Goal: Task Accomplishment & Management: Use online tool/utility

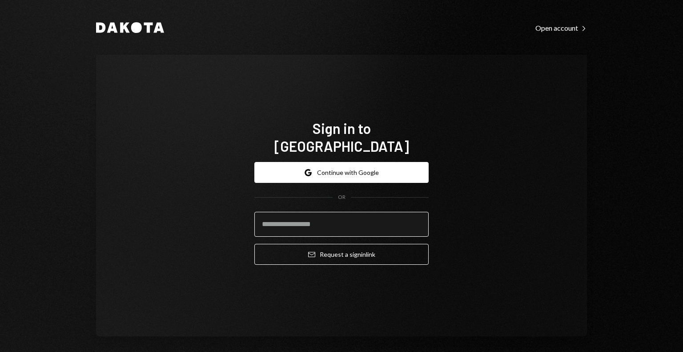
click at [336, 221] on input "email" at bounding box center [341, 224] width 174 height 25
type input "**********"
click at [254, 244] on button "Email Request a sign in link" at bounding box center [341, 254] width 174 height 21
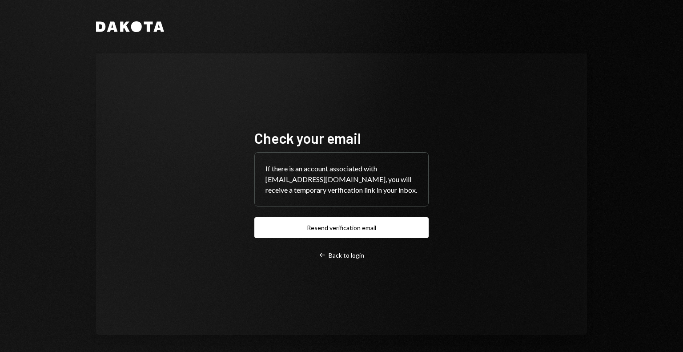
click at [209, 63] on div "Check your email If there is an account associated with savannah@autonomousproj…" at bounding box center [341, 194] width 491 height 282
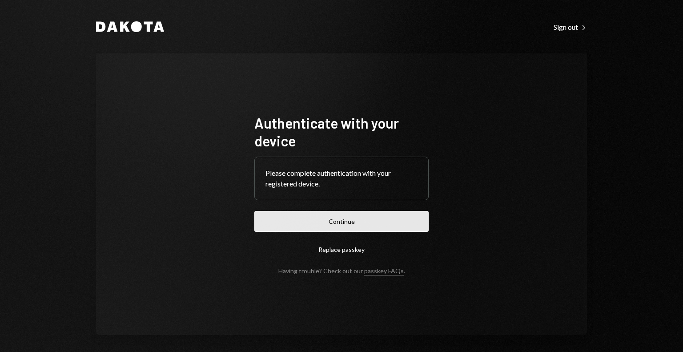
click at [295, 224] on button "Continue" at bounding box center [341, 221] width 174 height 21
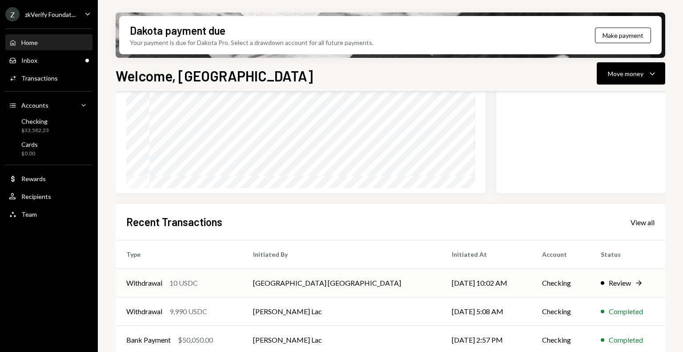
scroll to position [133, 0]
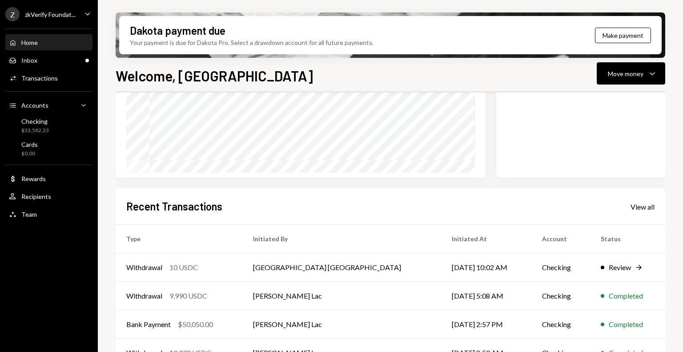
click at [66, 13] on div "zkVerify Foundat..." at bounding box center [50, 15] width 51 height 8
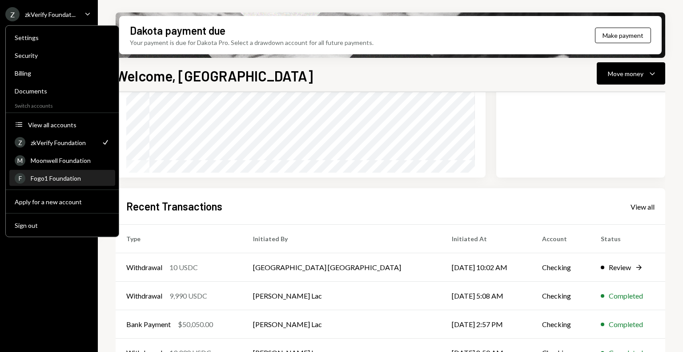
click at [64, 178] on div "Fogo1 Foundation" at bounding box center [70, 178] width 79 height 8
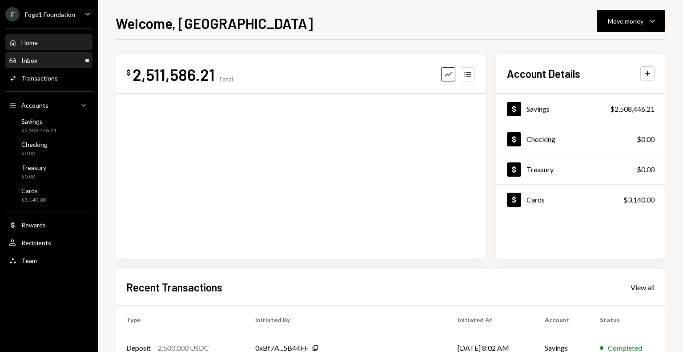
click at [68, 55] on div "Inbox Inbox" at bounding box center [49, 60] width 80 height 15
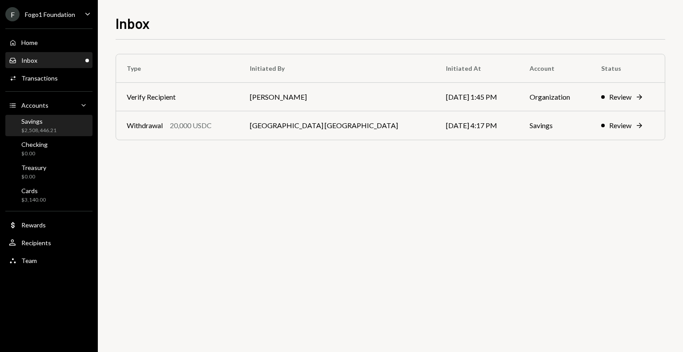
click at [68, 133] on div "Savings $2,508,446.21" at bounding box center [49, 125] width 80 height 17
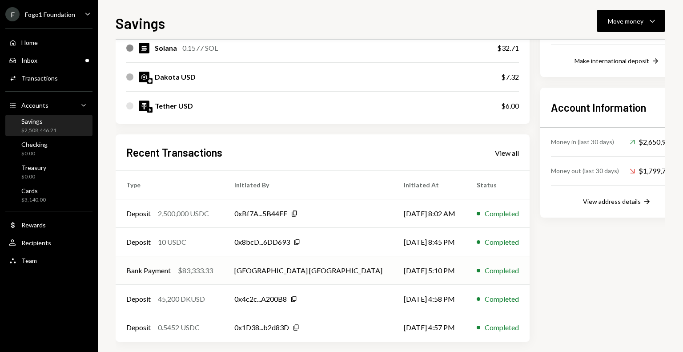
scroll to position [213, 0]
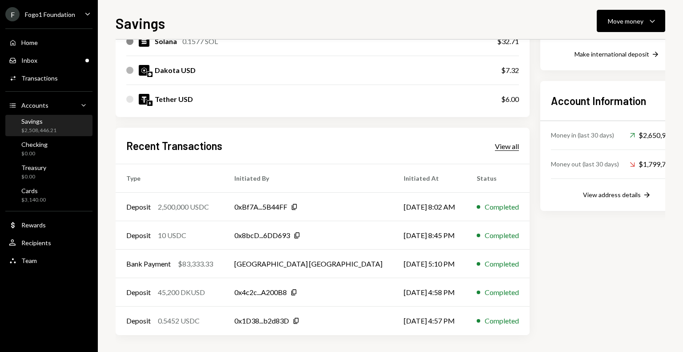
click at [495, 144] on div "View all" at bounding box center [507, 146] width 24 height 9
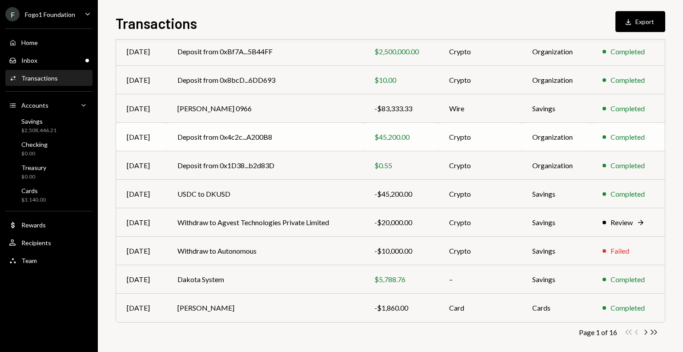
scroll to position [112, 0]
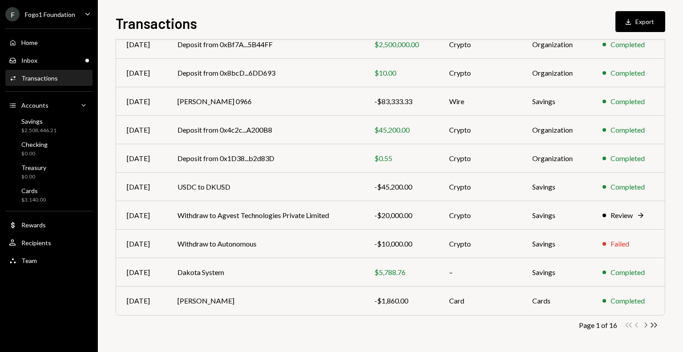
click at [644, 325] on icon "Chevron Right" at bounding box center [646, 325] width 8 height 8
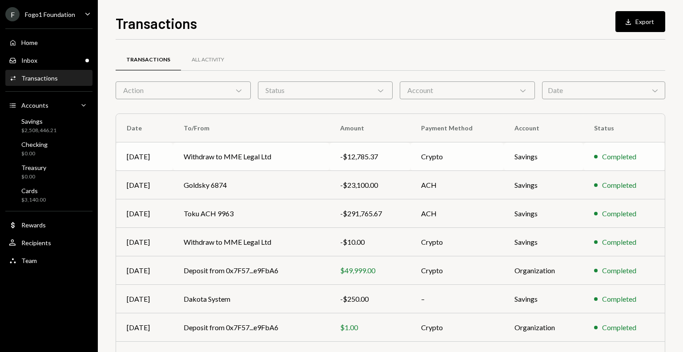
click at [302, 161] on td "Withdraw to MME Legal Ltd" at bounding box center [251, 156] width 156 height 28
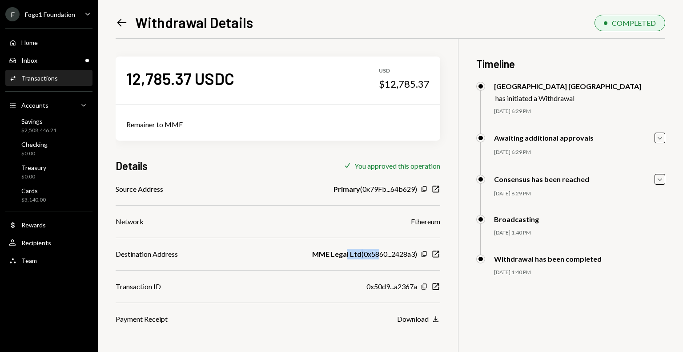
drag, startPoint x: 375, startPoint y: 254, endPoint x: 379, endPoint y: 254, distance: 4.9
click at [379, 254] on div "MME Legal Ltd ( 0x5860...2428a3 )" at bounding box center [364, 254] width 105 height 11
drag, startPoint x: 363, startPoint y: 255, endPoint x: 395, endPoint y: 256, distance: 32.5
click at [395, 256] on div "MME Legal Ltd ( 0x5860...2428a3 )" at bounding box center [364, 254] width 105 height 11
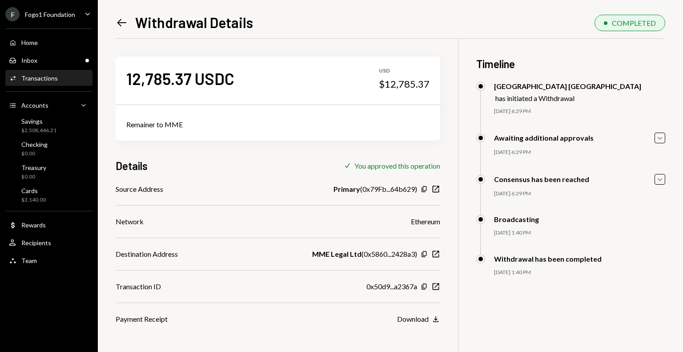
click at [404, 256] on div "MME Legal Ltd ( 0x5860...2428a3 )" at bounding box center [364, 254] width 105 height 11
click at [434, 254] on icon "New Window" at bounding box center [436, 254] width 9 height 9
drag, startPoint x: 385, startPoint y: 85, endPoint x: 417, endPoint y: 89, distance: 31.8
click at [416, 89] on div "$12,785.37" at bounding box center [404, 84] width 51 height 12
click at [410, 88] on div "$12,785.37" at bounding box center [404, 84] width 51 height 12
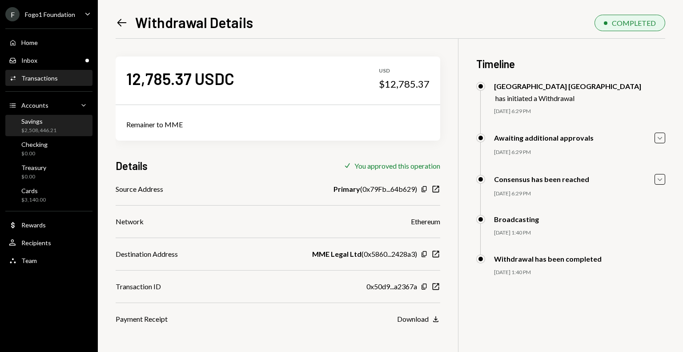
click at [69, 133] on div "Savings $2,508,446.21" at bounding box center [49, 125] width 80 height 17
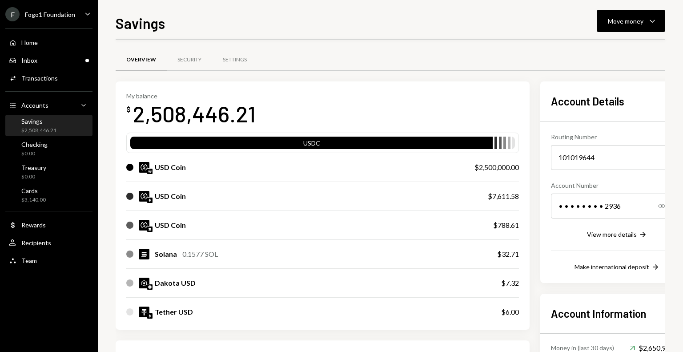
scroll to position [18, 0]
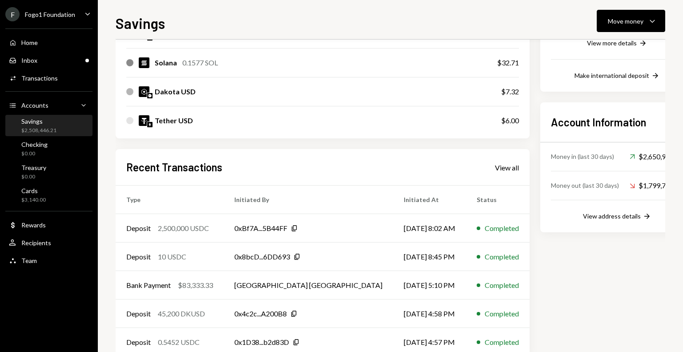
scroll to position [213, 0]
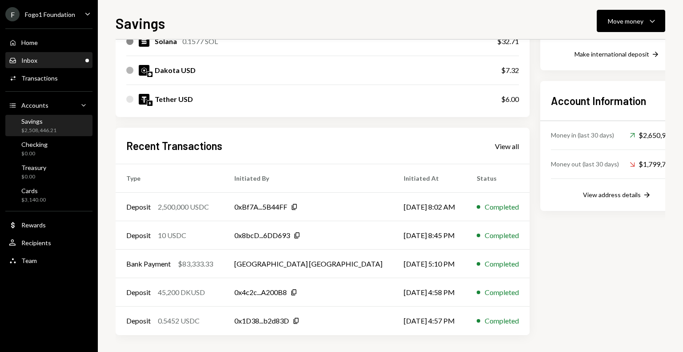
click at [38, 53] on div "Inbox Inbox" at bounding box center [49, 60] width 80 height 15
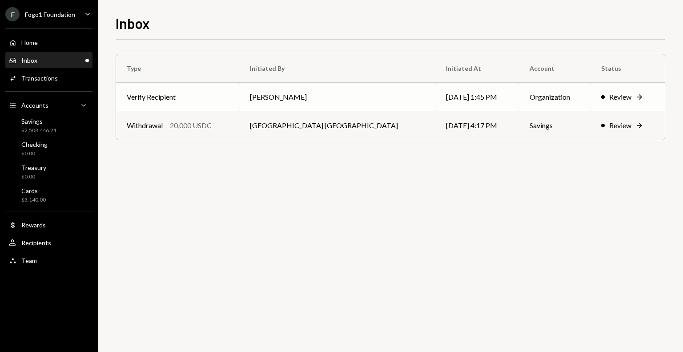
click at [214, 94] on td "Verify Recipient" at bounding box center [177, 97] width 123 height 28
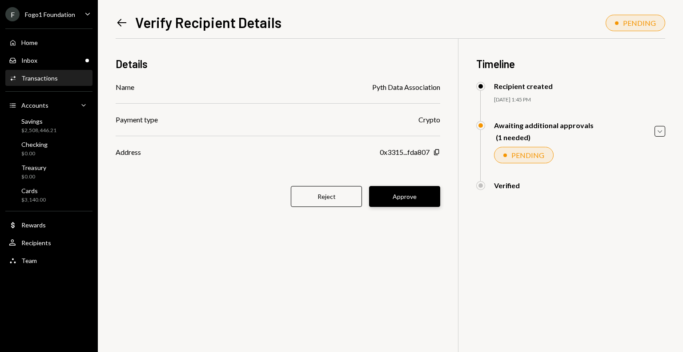
click at [379, 199] on button "Approve" at bounding box center [404, 196] width 71 height 21
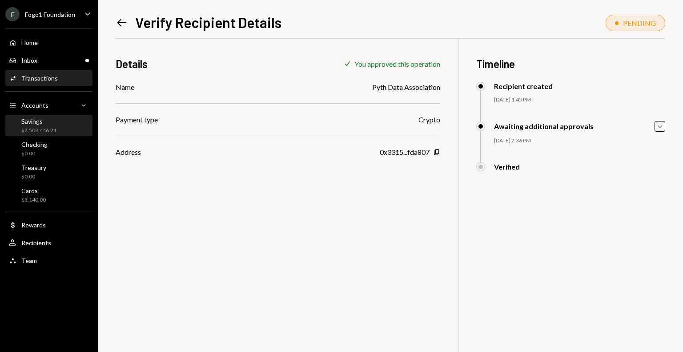
click at [38, 132] on div "$2,508,446.21" at bounding box center [38, 131] width 35 height 8
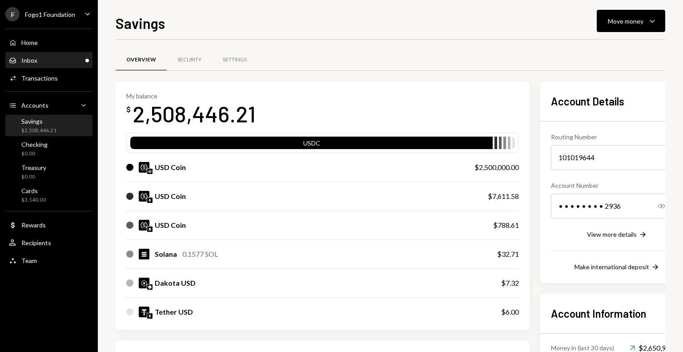
click at [26, 61] on div "Inbox" at bounding box center [29, 60] width 16 height 8
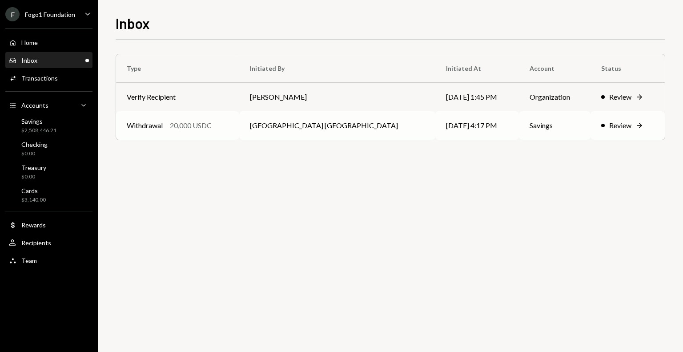
click at [212, 129] on div "20,000 USDC" at bounding box center [191, 125] width 42 height 11
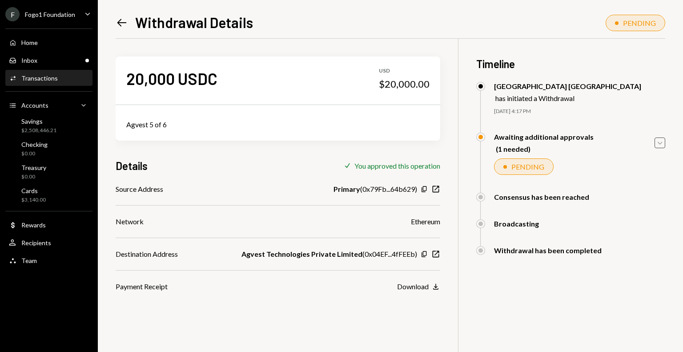
click at [664, 145] on icon "Caret Down" at bounding box center [660, 143] width 10 height 10
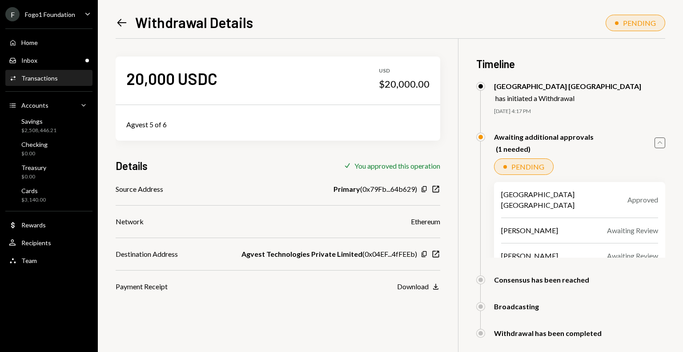
click at [664, 145] on icon "Caret Up" at bounding box center [660, 143] width 10 height 10
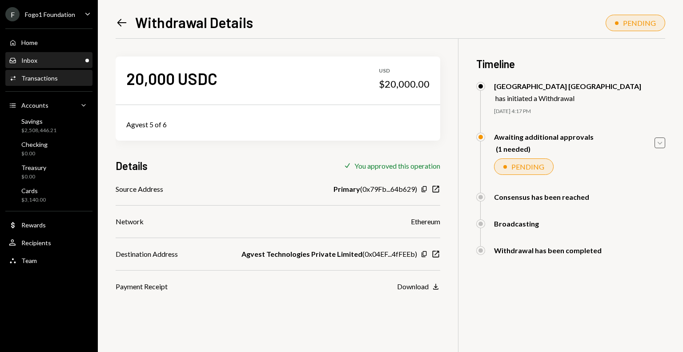
click at [59, 65] on div "Inbox Inbox" at bounding box center [49, 60] width 80 height 15
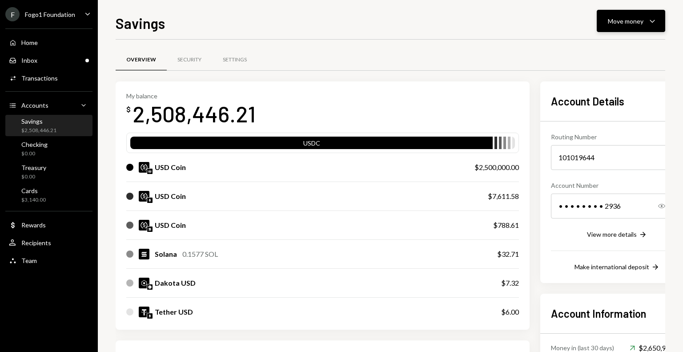
click at [633, 23] on div "Move money" at bounding box center [626, 20] width 36 height 9
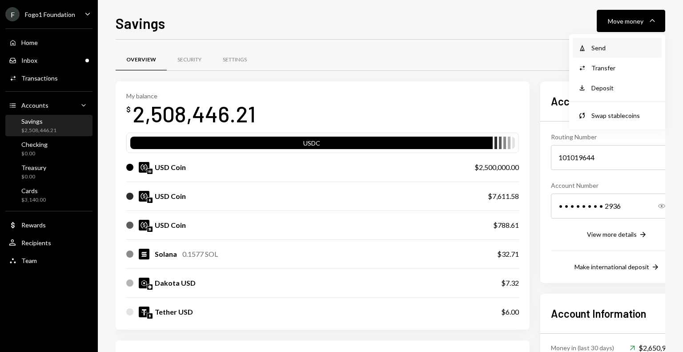
click at [614, 44] on div "Send" at bounding box center [624, 47] width 65 height 9
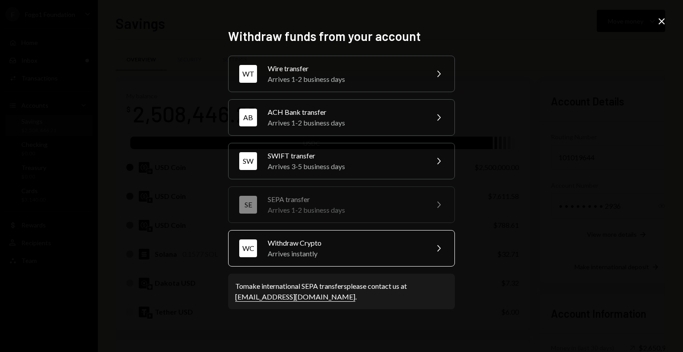
click at [303, 238] on div "Withdraw Crypto" at bounding box center [345, 243] width 155 height 11
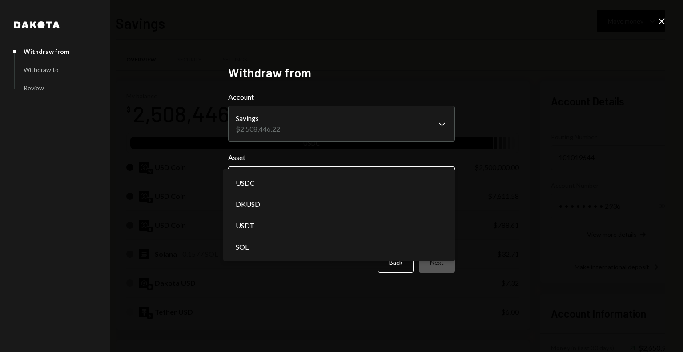
click at [253, 180] on body "F Fogo1 Foundation Caret Down Home Home Inbox Inbox Activities Transactions Acc…" at bounding box center [341, 176] width 683 height 352
click at [179, 188] on div "**********" at bounding box center [341, 176] width 683 height 352
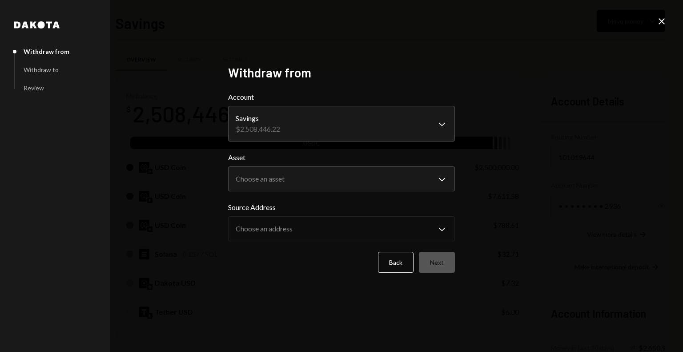
click at [659, 16] on div "**********" at bounding box center [341, 176] width 683 height 352
click at [658, 20] on icon "Close" at bounding box center [662, 21] width 11 height 11
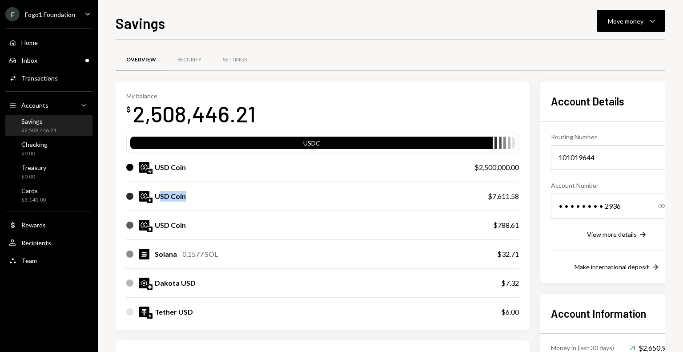
drag, startPoint x: 161, startPoint y: 197, endPoint x: 186, endPoint y: 199, distance: 24.1
click at [186, 199] on div "USD Coin" at bounding box center [298, 196] width 344 height 11
click at [167, 196] on div "USD Coin" at bounding box center [170, 196] width 31 height 11
drag, startPoint x: 157, startPoint y: 197, endPoint x: 171, endPoint y: 198, distance: 13.8
click at [171, 198] on div "USD Coin" at bounding box center [170, 196] width 31 height 11
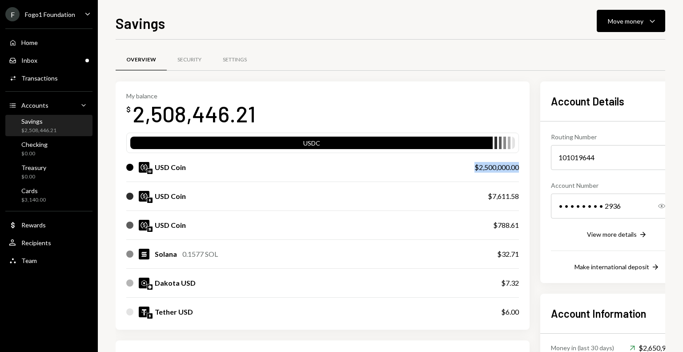
drag, startPoint x: 425, startPoint y: 168, endPoint x: 477, endPoint y: 166, distance: 52.1
click at [477, 166] on div "My balance $ 2,508,446.21 USDC USD Coin $2,500,000.00 USD Coin $7,611.58 USD Co…" at bounding box center [323, 205] width 414 height 249
click at [475, 167] on div "$2,500,000.00" at bounding box center [497, 167] width 44 height 11
drag, startPoint x: 157, startPoint y: 167, endPoint x: 192, endPoint y: 167, distance: 35.6
click at [193, 167] on div "USD Coin" at bounding box center [291, 167] width 331 height 11
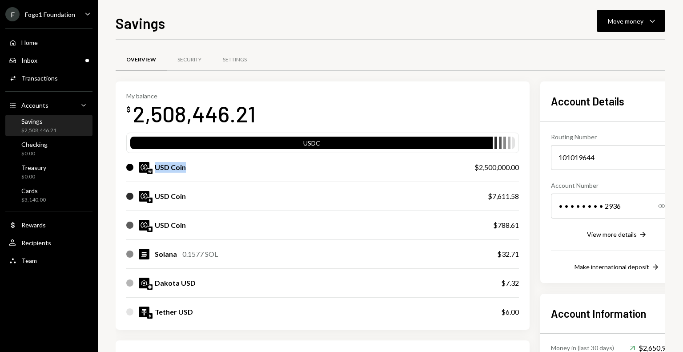
click at [167, 168] on div "USD Coin" at bounding box center [170, 167] width 31 height 11
click at [54, 57] on div "Inbox Inbox" at bounding box center [49, 60] width 80 height 8
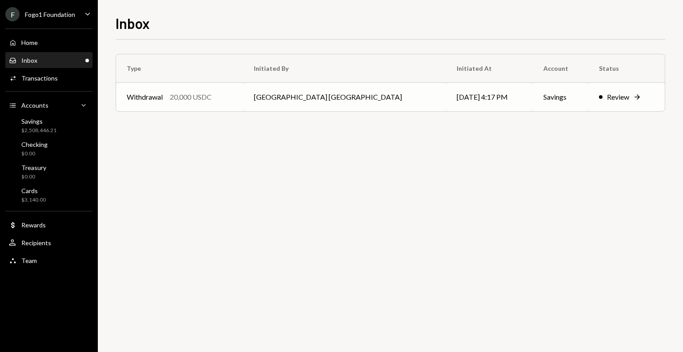
click at [226, 99] on div "Withdrawal 20,000 USDC" at bounding box center [180, 97] width 106 height 11
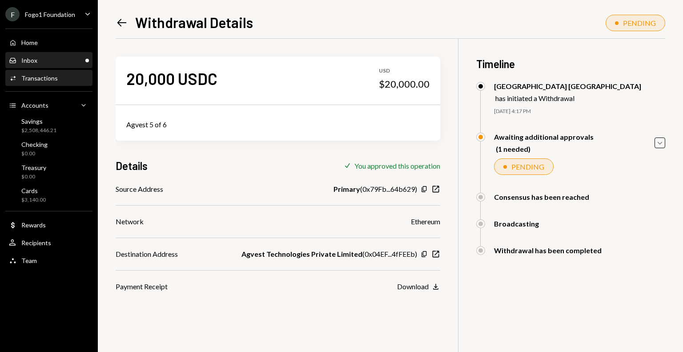
click at [59, 61] on div "Inbox Inbox" at bounding box center [49, 60] width 80 height 8
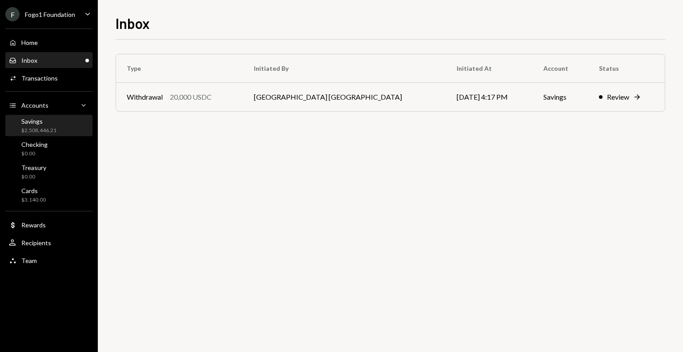
click at [53, 130] on div "$2,508,446.21" at bounding box center [38, 131] width 35 height 8
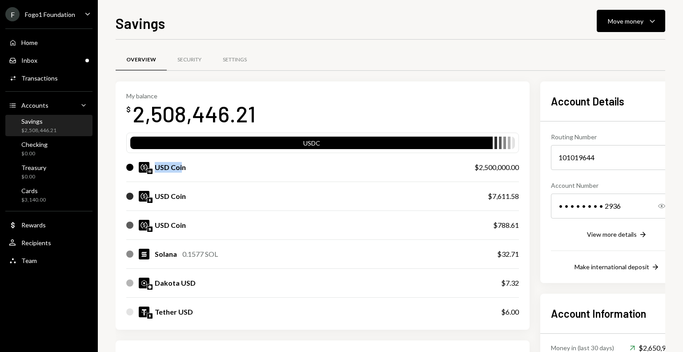
drag, startPoint x: 156, startPoint y: 167, endPoint x: 181, endPoint y: 167, distance: 24.9
click at [181, 167] on div "USD Coin" at bounding box center [170, 167] width 31 height 11
drag, startPoint x: 162, startPoint y: 169, endPoint x: 173, endPoint y: 169, distance: 10.7
click at [173, 169] on div "USD Coin" at bounding box center [170, 167] width 31 height 11
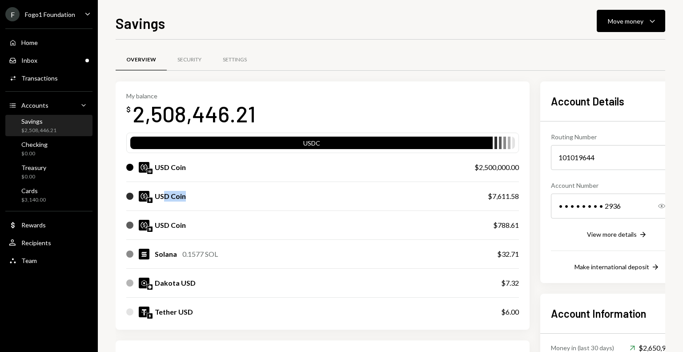
drag, startPoint x: 165, startPoint y: 194, endPoint x: 186, endPoint y: 196, distance: 20.5
click at [186, 196] on div "USD Coin" at bounding box center [298, 196] width 344 height 11
click at [637, 28] on button "Move money Caret Down" at bounding box center [631, 21] width 69 height 22
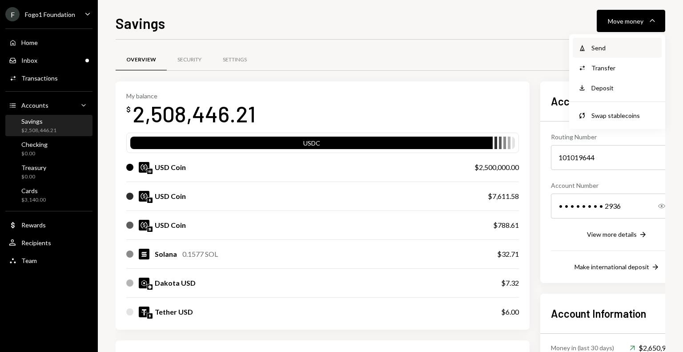
click at [590, 52] on div "Withdraw Send" at bounding box center [617, 47] width 78 height 9
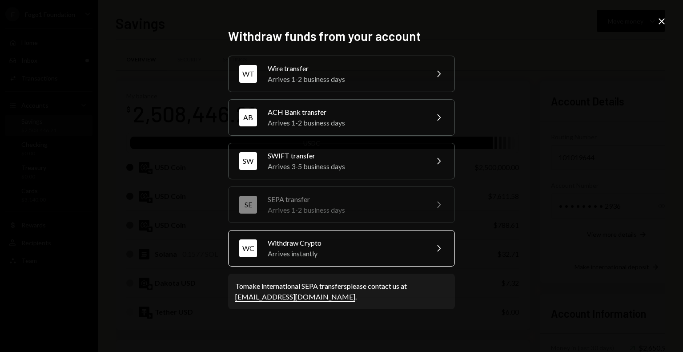
click at [294, 252] on div "Arrives instantly" at bounding box center [345, 253] width 155 height 11
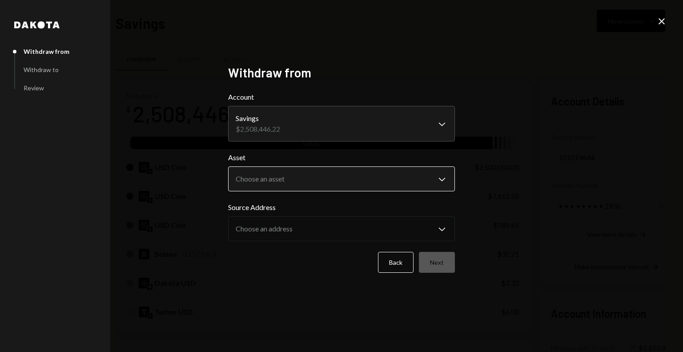
click at [288, 184] on body "F Fogo1 Foundation Caret Down Home Home Inbox Inbox Activities Transactions Acc…" at bounding box center [341, 176] width 683 height 352
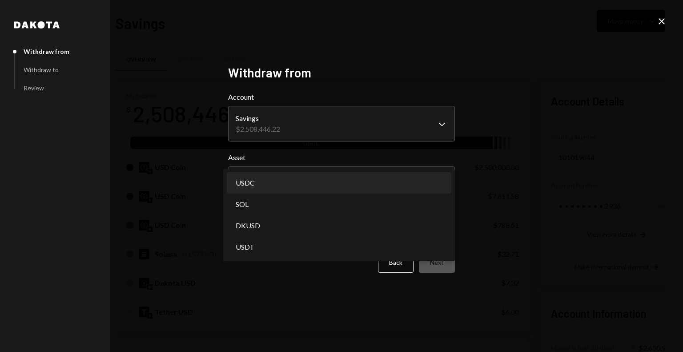
select select "****"
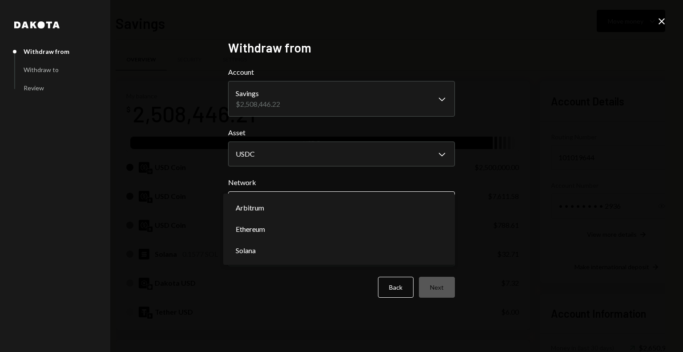
click at [301, 204] on body "F Fogo1 Foundation Caret Down Home Home Inbox Inbox Activities Transactions Acc…" at bounding box center [341, 176] width 683 height 352
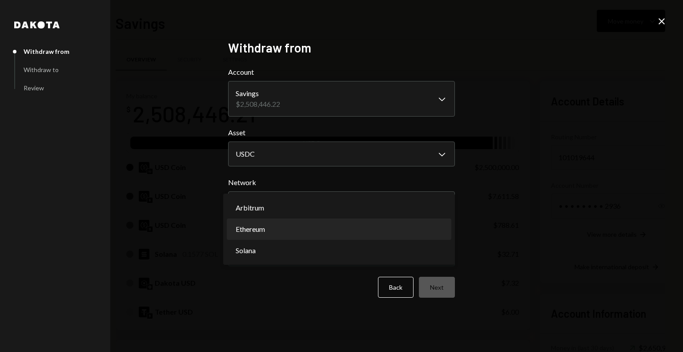
select select "**********"
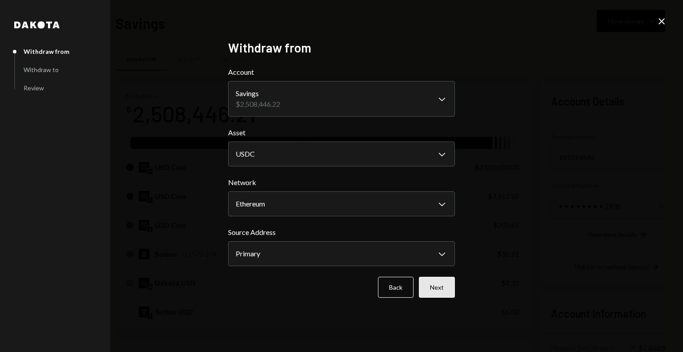
click at [434, 284] on button "Next" at bounding box center [437, 287] width 36 height 21
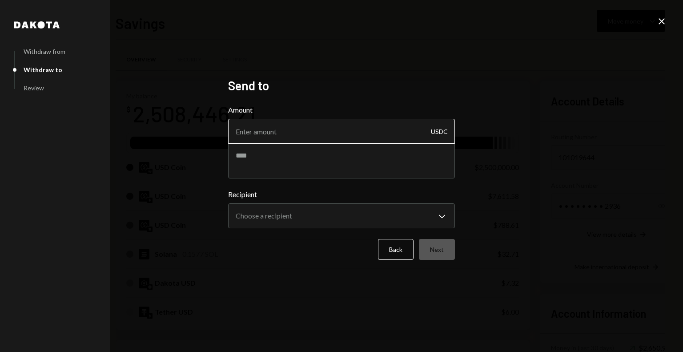
click at [299, 128] on input "Amount" at bounding box center [341, 131] width 227 height 25
type input "10"
click at [299, 164] on textarea at bounding box center [341, 161] width 227 height 36
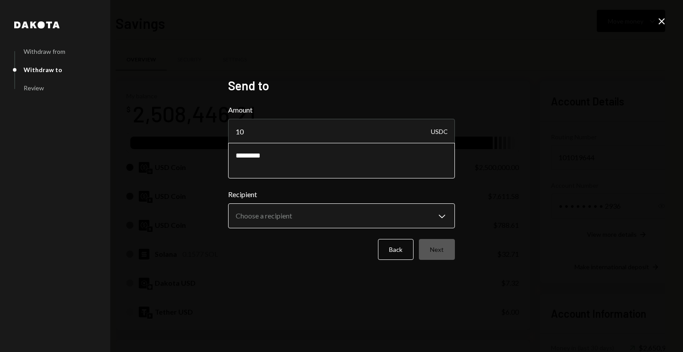
type textarea "*********"
click at [323, 209] on body "F Fogo1 Foundation Caret Down Home Home Inbox Inbox Activities Transactions Acc…" at bounding box center [341, 176] width 683 height 352
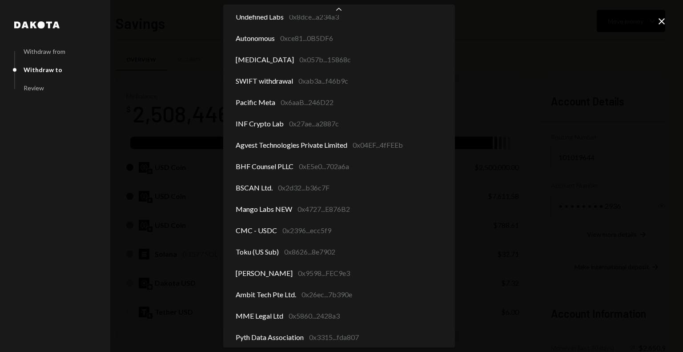
scroll to position [101, 0]
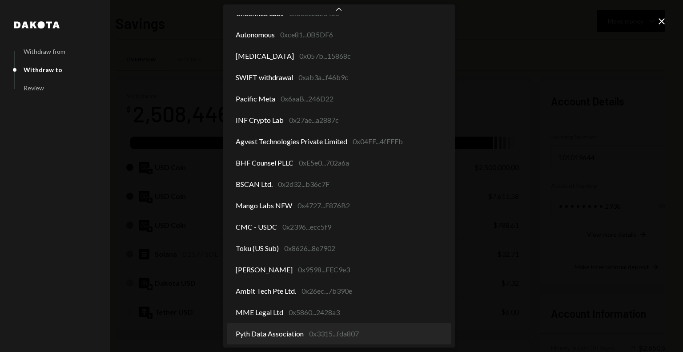
select select "**********"
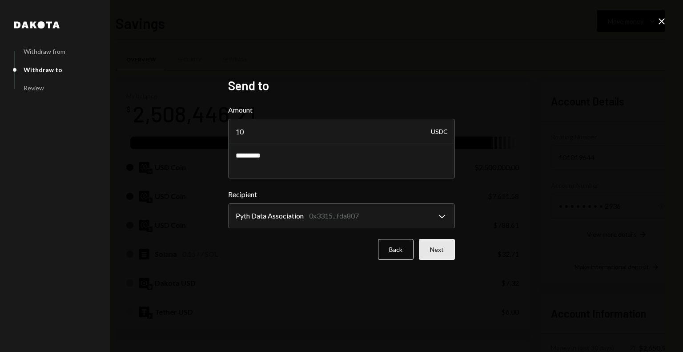
click at [435, 248] on button "Next" at bounding box center [437, 249] width 36 height 21
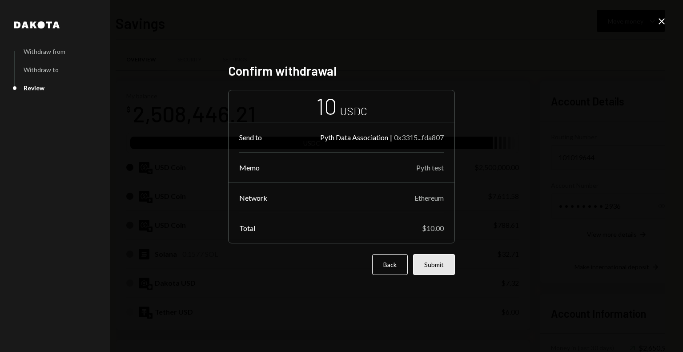
click at [442, 269] on button "Submit" at bounding box center [434, 264] width 42 height 21
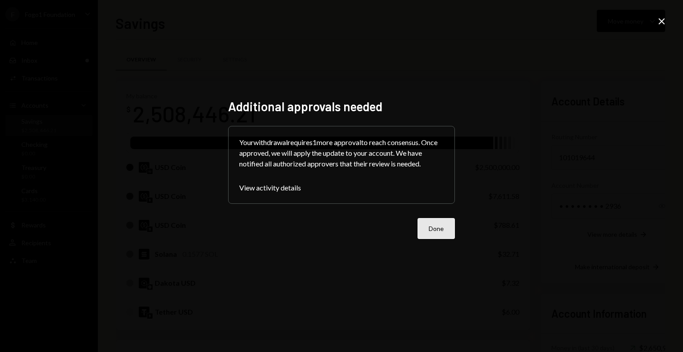
click at [424, 234] on button "Done" at bounding box center [436, 228] width 37 height 21
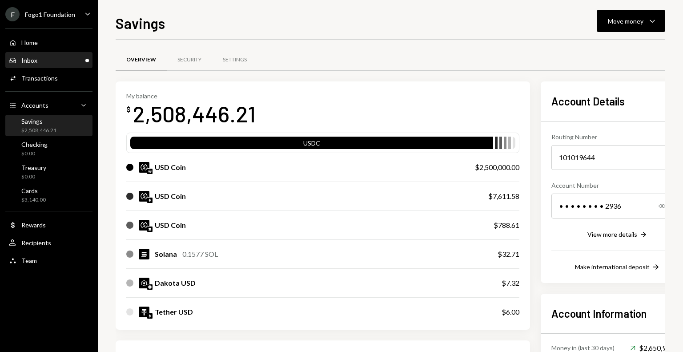
click at [72, 61] on div "Inbox Inbox" at bounding box center [49, 60] width 80 height 8
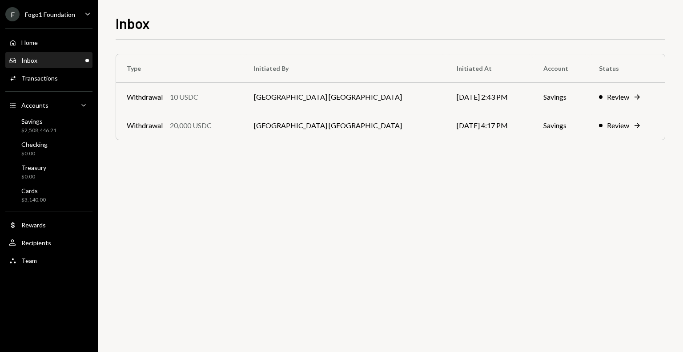
click at [53, 17] on div "Fogo1 Foundation" at bounding box center [50, 15] width 50 height 8
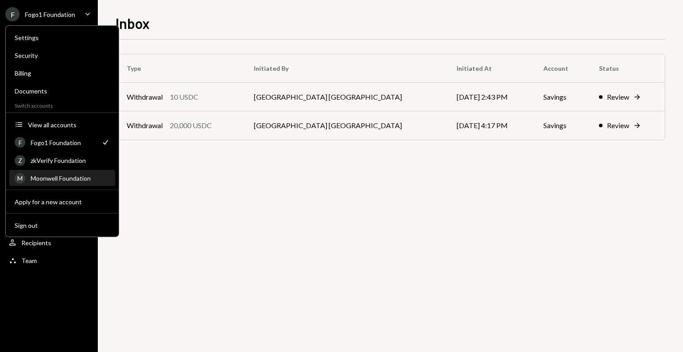
click at [60, 176] on div "Moonwell Foundation" at bounding box center [70, 178] width 79 height 8
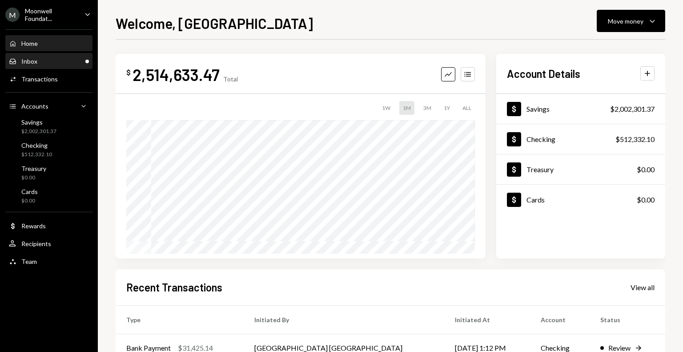
click at [33, 66] on div "Inbox Inbox" at bounding box center [49, 61] width 80 height 15
